Goal: Information Seeking & Learning: Learn about a topic

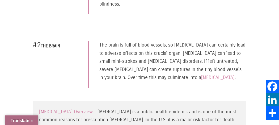
scroll to position [400, 0]
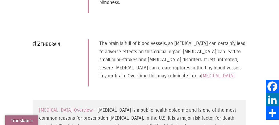
click at [162, 59] on p "The brain is full of blood vessels, so [MEDICAL_DATA] can certainly lead to adv…" at bounding box center [173, 59] width 147 height 41
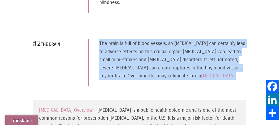
click at [162, 59] on p "The brain is full of blood vessels, so [MEDICAL_DATA] can certainly lead to adv…" at bounding box center [173, 59] width 147 height 41
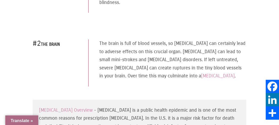
click at [162, 59] on p "The brain is full of blood vessels, so [MEDICAL_DATA] can certainly lead to adv…" at bounding box center [173, 59] width 147 height 41
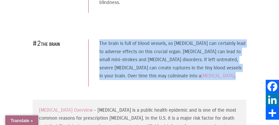
click at [162, 59] on p "The brain is full of blood vessels, so [MEDICAL_DATA] can certainly lead to adv…" at bounding box center [173, 59] width 147 height 41
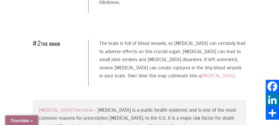
click at [162, 59] on p "The brain is full of blood vessels, so [MEDICAL_DATA] can certainly lead to adv…" at bounding box center [173, 59] width 147 height 41
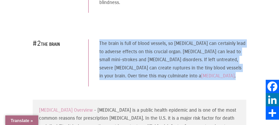
click at [162, 59] on p "The brain is full of blood vessels, so [MEDICAL_DATA] can certainly lead to adv…" at bounding box center [173, 59] width 147 height 41
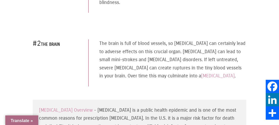
click at [162, 59] on p "The brain is full of blood vessels, so [MEDICAL_DATA] can certainly lead to adv…" at bounding box center [173, 59] width 147 height 41
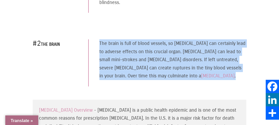
click at [156, 68] on p "The brain is full of blood vessels, so [MEDICAL_DATA] can certainly lead to adv…" at bounding box center [173, 59] width 147 height 41
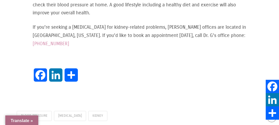
scroll to position [897, 0]
